Goal: Information Seeking & Learning: Learn about a topic

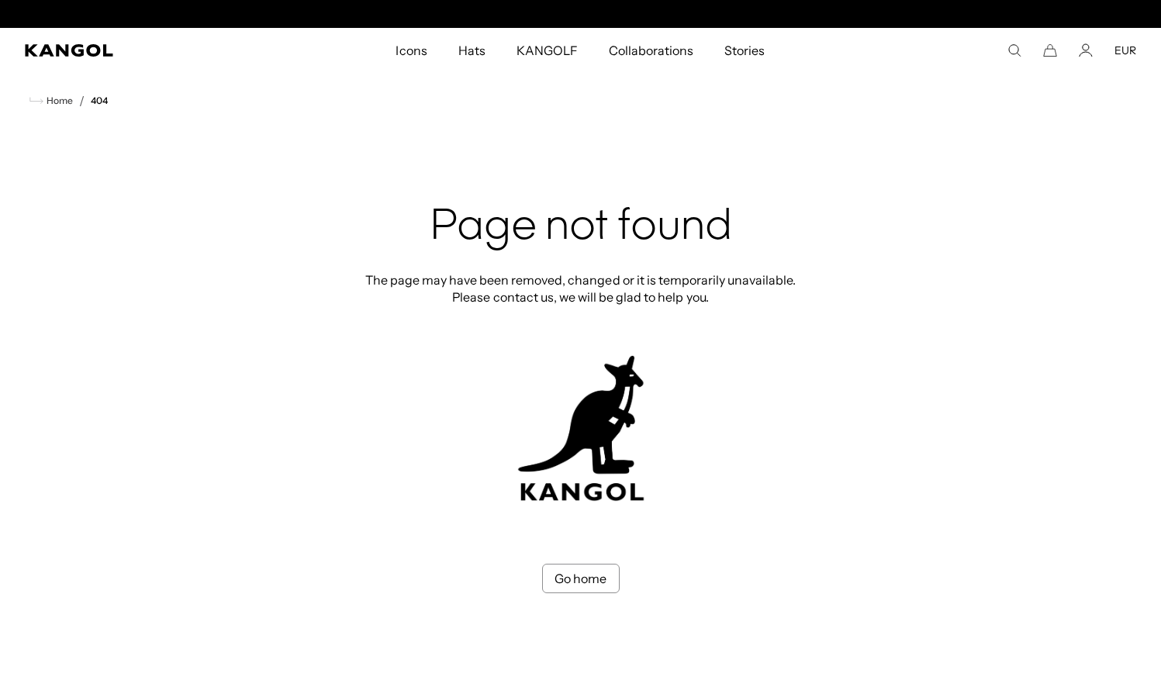
scroll to position [0, 319]
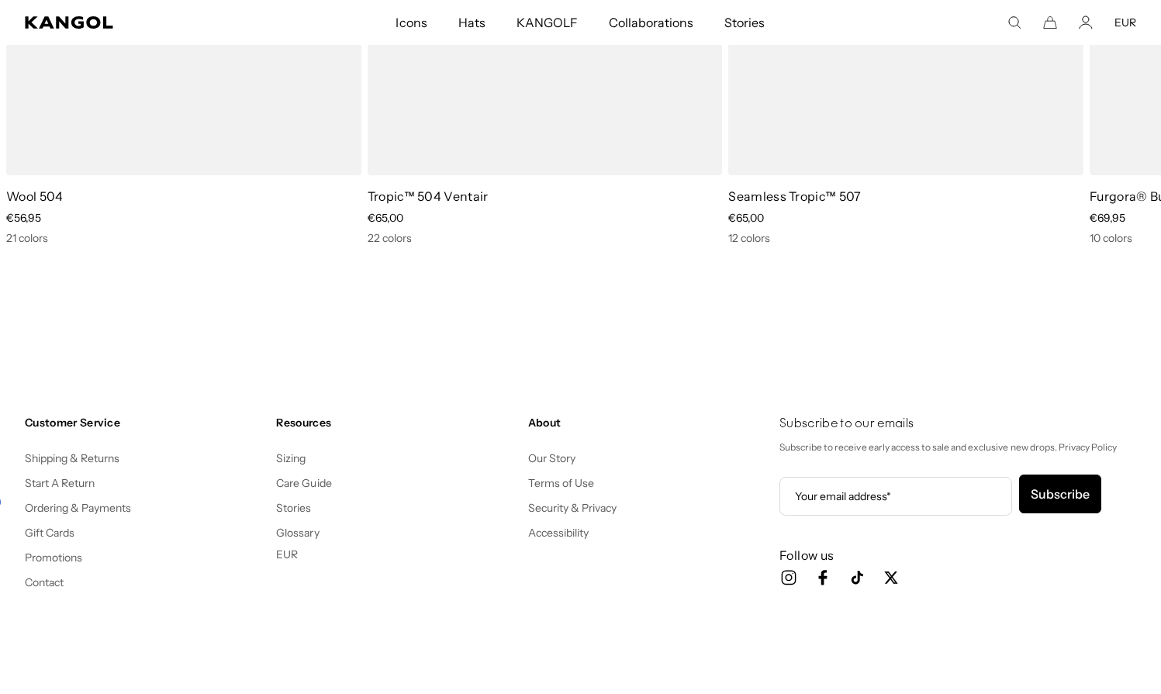
scroll to position [0, 319]
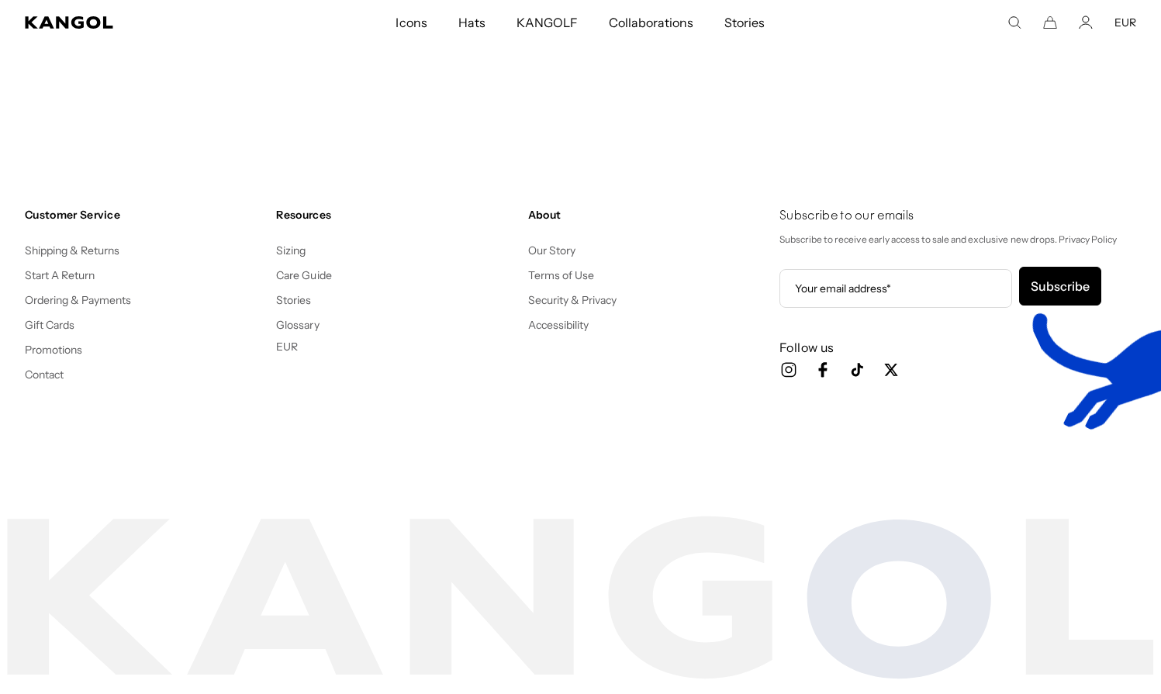
scroll to position [0, 319]
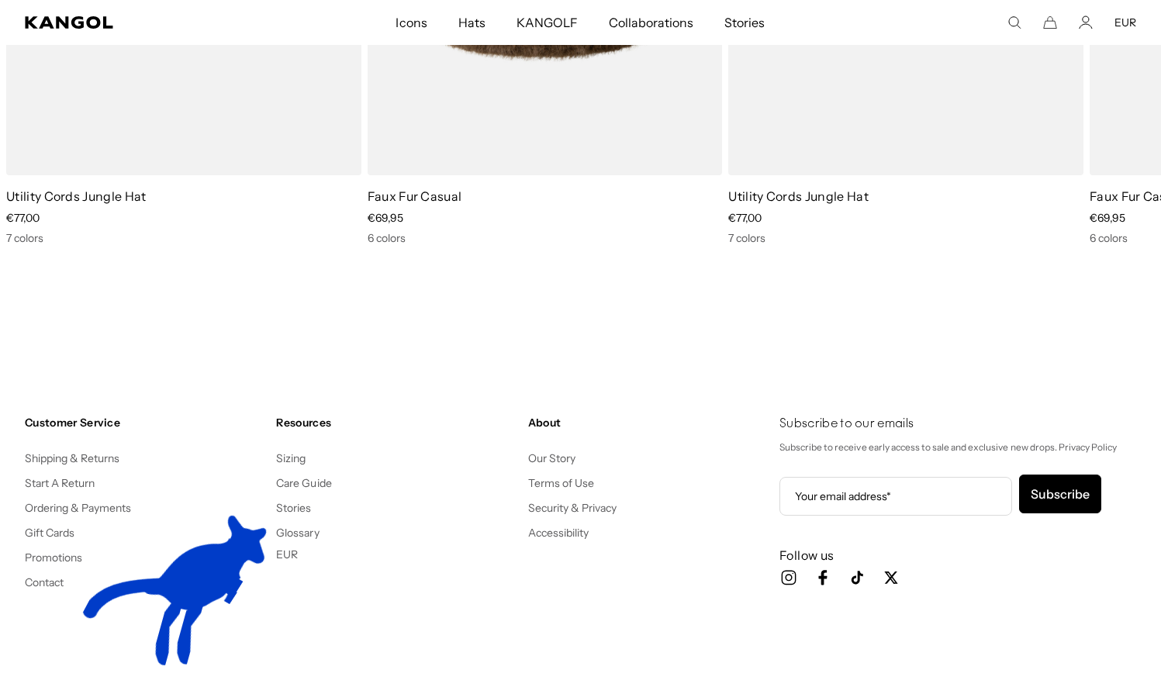
scroll to position [0, 319]
